Goal: Information Seeking & Learning: Learn about a topic

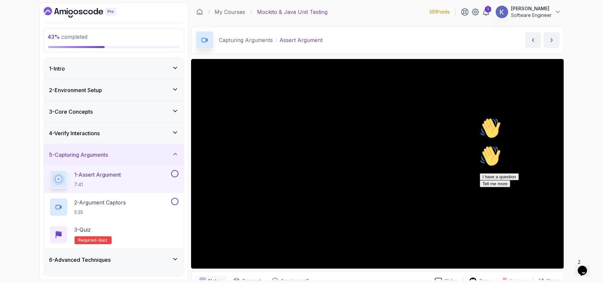
click at [479, 117] on icon "Chat attention grabber" at bounding box center [479, 117] width 0 height 0
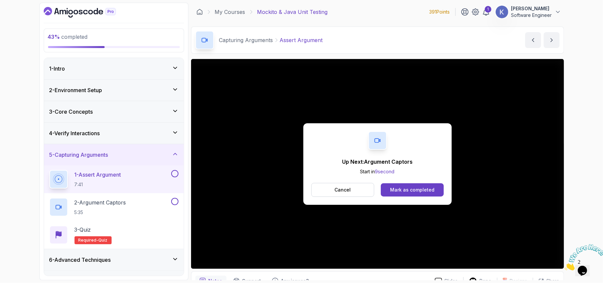
click at [438, 182] on div "Up Next: Argument Captors Start in 9 second Cancel Mark as completed" at bounding box center [377, 163] width 148 height 81
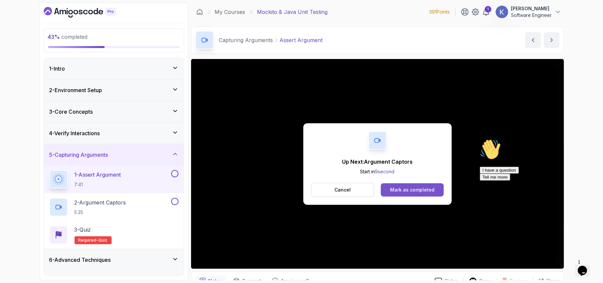
click at [438, 189] on button "Mark as completed" at bounding box center [412, 189] width 63 height 13
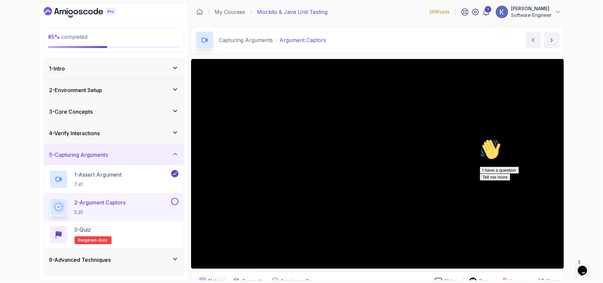
click at [479, 138] on icon "Chat attention grabber" at bounding box center [479, 138] width 0 height 0
click at [46, 199] on div "2 - Argument Captors 5:35" at bounding box center [114, 207] width 140 height 28
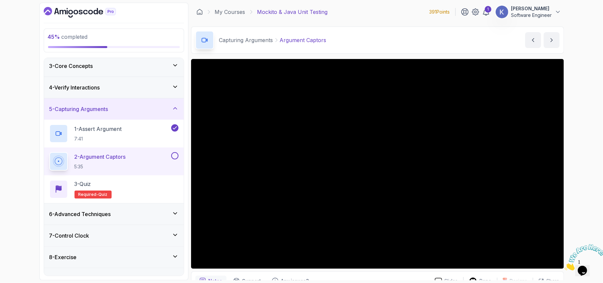
scroll to position [60, 0]
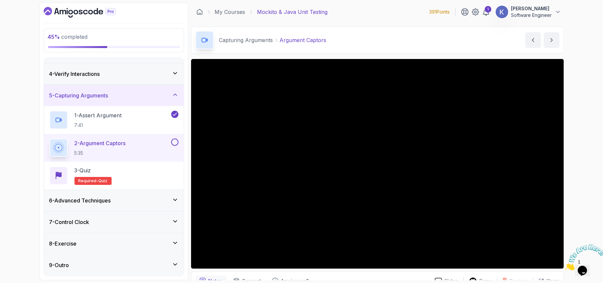
click at [46, 199] on div "6 - Advanced Techniques" at bounding box center [114, 200] width 140 height 21
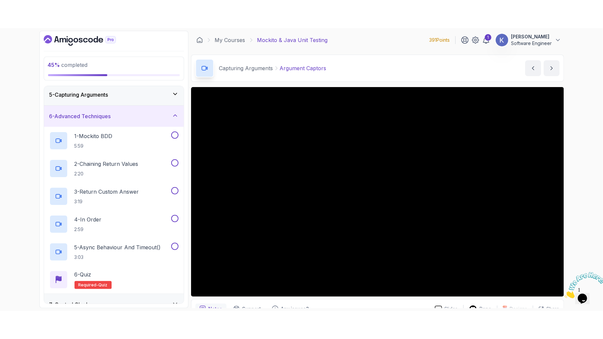
scroll to position [70, 0]
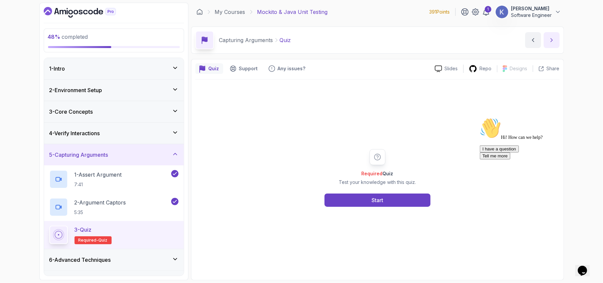
click at [552, 41] on icon "next content" at bounding box center [551, 40] width 7 height 7
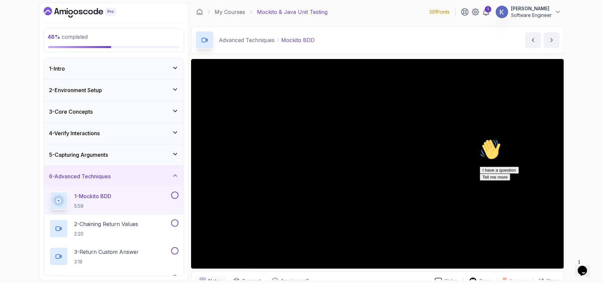
click at [48, 200] on div "1 - Mockito BDD 5:59" at bounding box center [114, 201] width 140 height 28
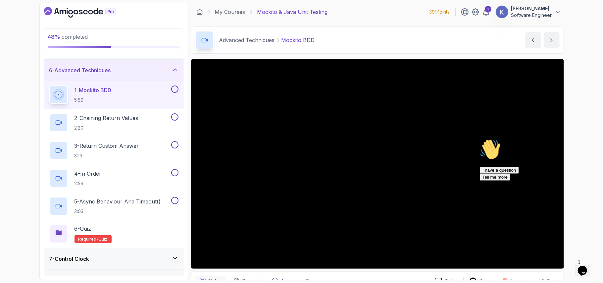
scroll to position [123, 0]
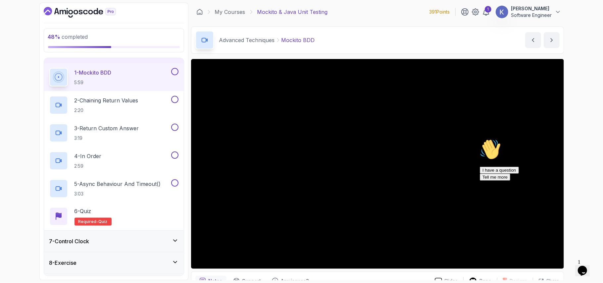
click at [71, 244] on h3 "7 - Control Clock" at bounding box center [69, 241] width 40 height 8
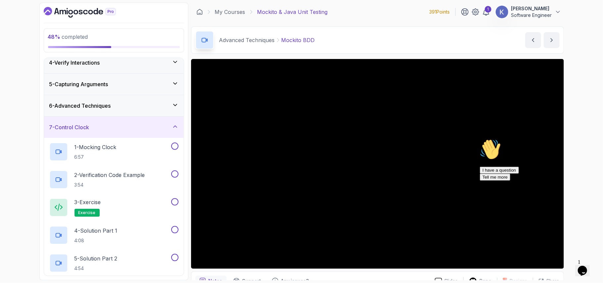
scroll to position [60, 0]
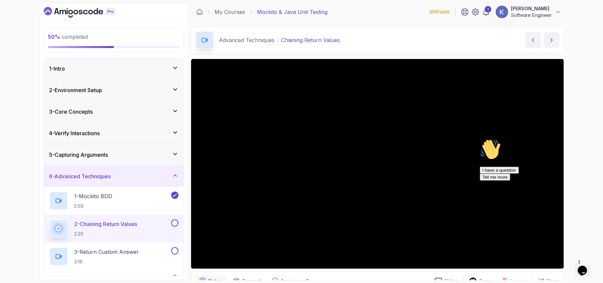
click at [44, 232] on div "1 - Intro 2 - Environment Setup 3 - Core Concepts 4 - Verify Interactions 5 - C…" at bounding box center [114, 167] width 140 height 218
click at [48, 228] on div "2 - Chaining Return Values 2:20" at bounding box center [114, 228] width 140 height 28
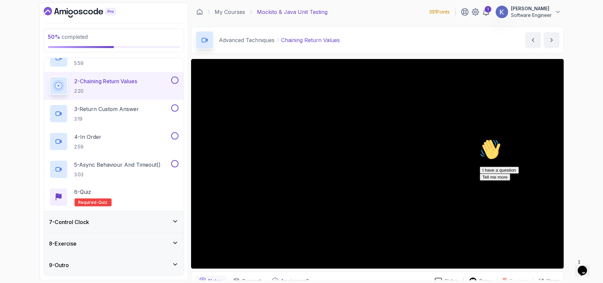
scroll to position [88, 0]
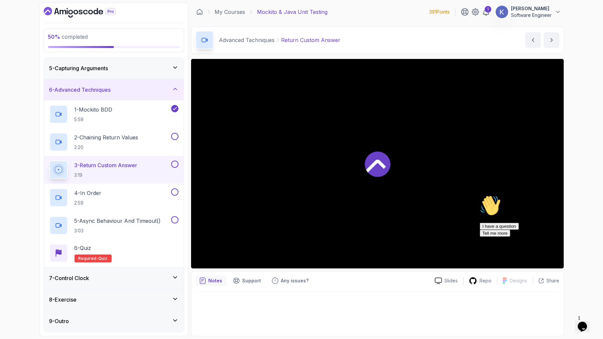
scroll to position [144, 0]
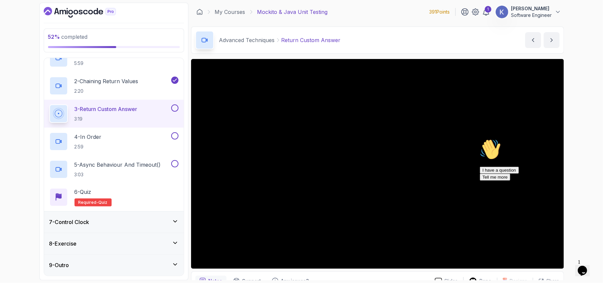
click at [479, 138] on icon "Chat attention grabber" at bounding box center [479, 138] width 0 height 0
